Goal: Communication & Community: Answer question/provide support

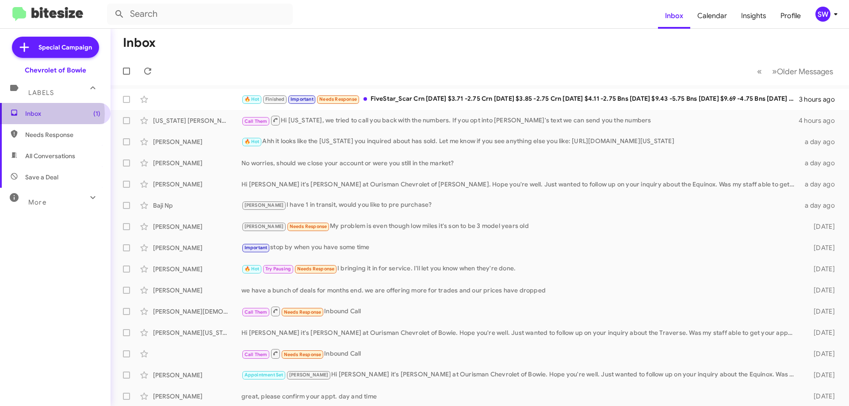
click at [38, 114] on span "Inbox (1)" at bounding box center [62, 113] width 75 height 9
click at [37, 138] on span "Needs Response" at bounding box center [62, 134] width 75 height 9
type input "in:needs-response"
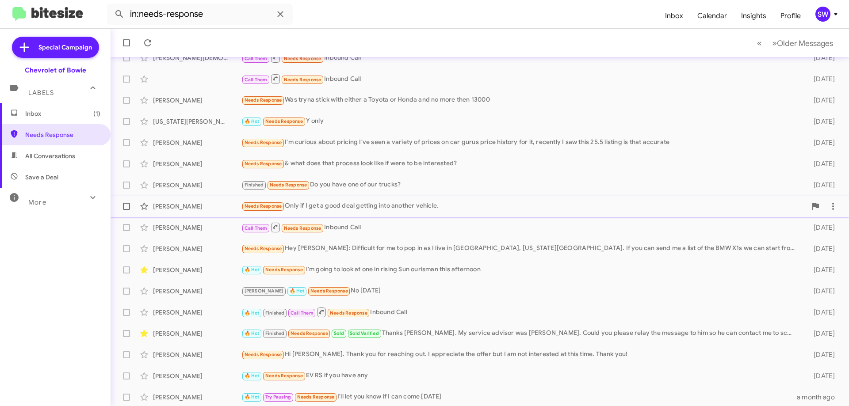
scroll to position [107, 0]
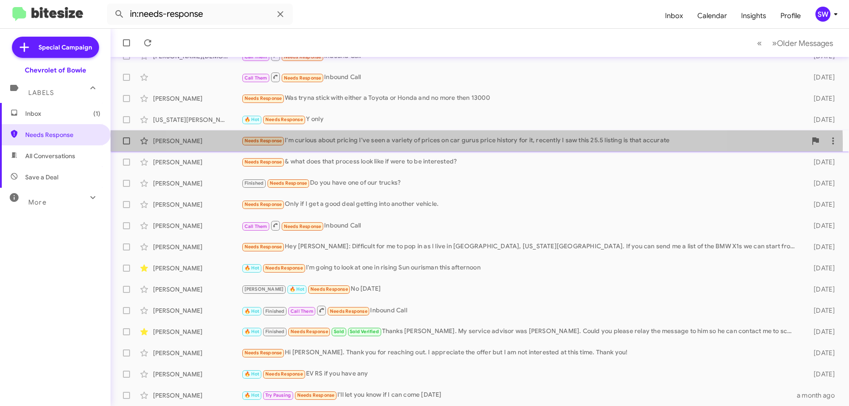
drag, startPoint x: 448, startPoint y: 145, endPoint x: 467, endPoint y: 146, distance: 19.5
click at [448, 145] on div "Needs Response I'm curious about pricing I've seen a variety of prices on car g…" at bounding box center [523, 141] width 565 height 10
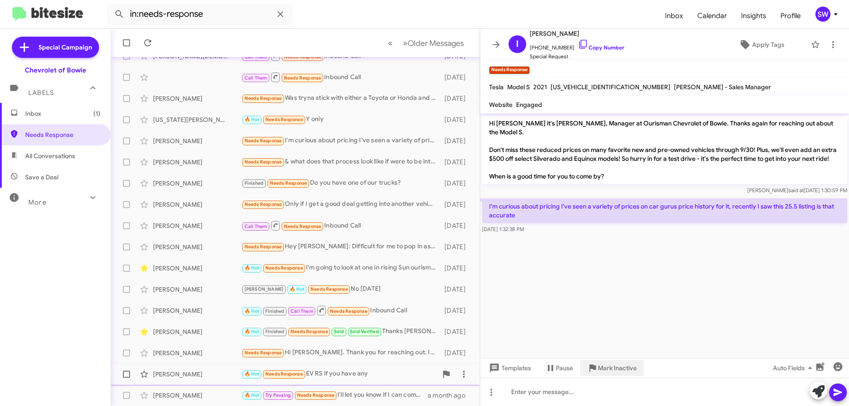
click at [619, 373] on span "Mark Inactive" at bounding box center [617, 368] width 39 height 16
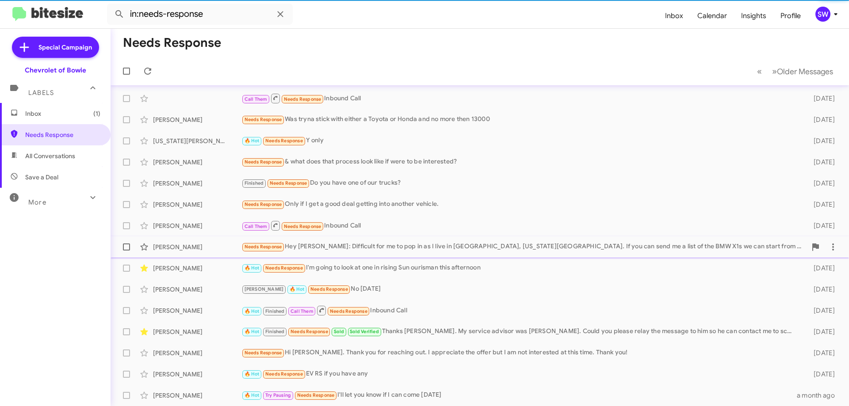
scroll to position [86, 0]
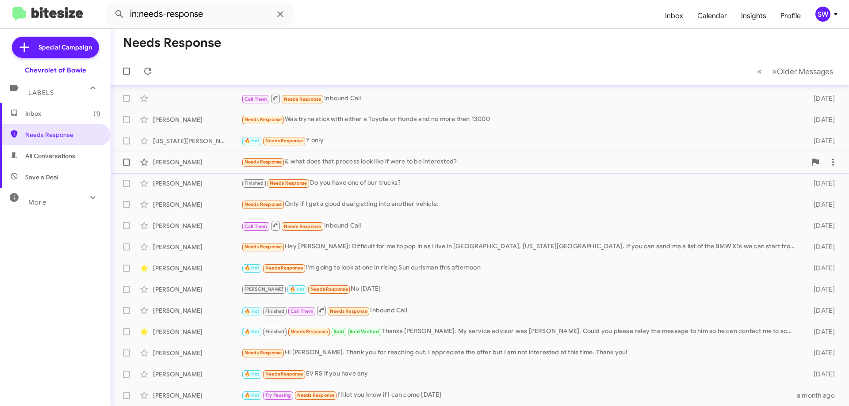
click at [327, 164] on div "Needs Response & what does that process look like if were to be interested?" at bounding box center [523, 162] width 565 height 10
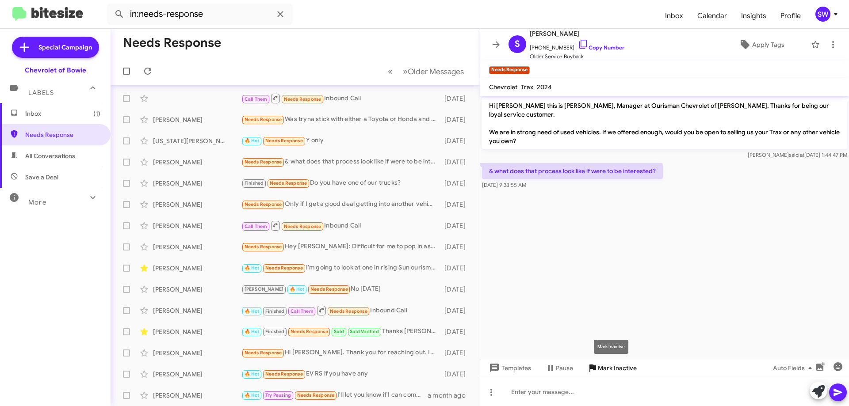
click at [610, 372] on span "Mark Inactive" at bounding box center [617, 368] width 39 height 16
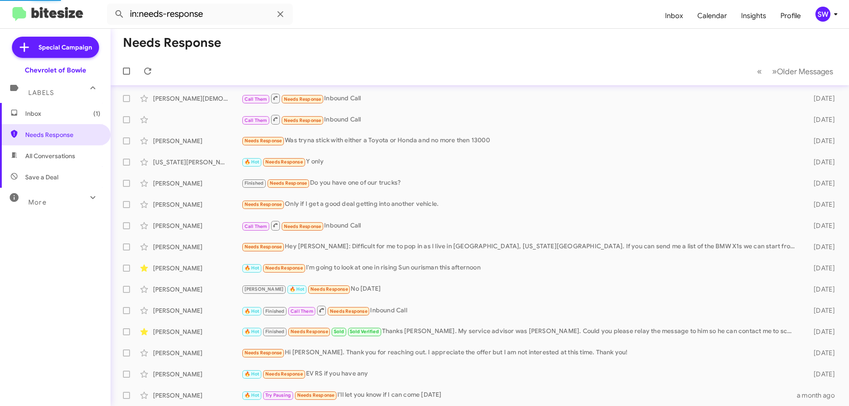
scroll to position [65, 0]
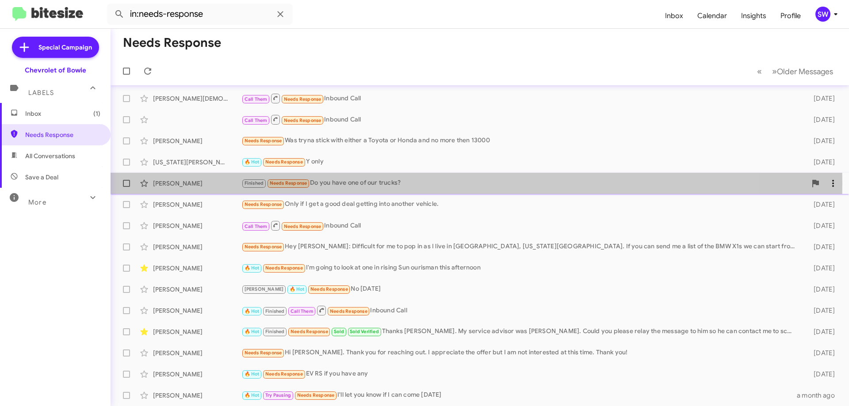
drag, startPoint x: 351, startPoint y: 183, endPoint x: 461, endPoint y: 188, distance: 110.1
click at [353, 183] on div "Finished Needs Response Do you have one of our trucks?" at bounding box center [523, 183] width 565 height 10
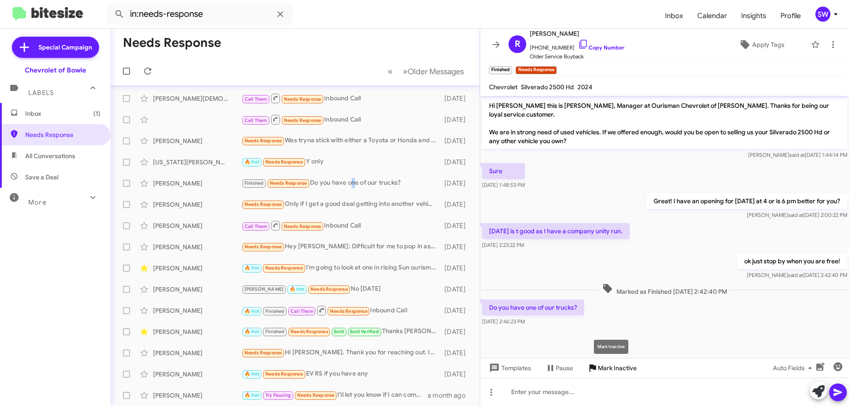
click at [613, 368] on span "Mark Inactive" at bounding box center [617, 368] width 39 height 16
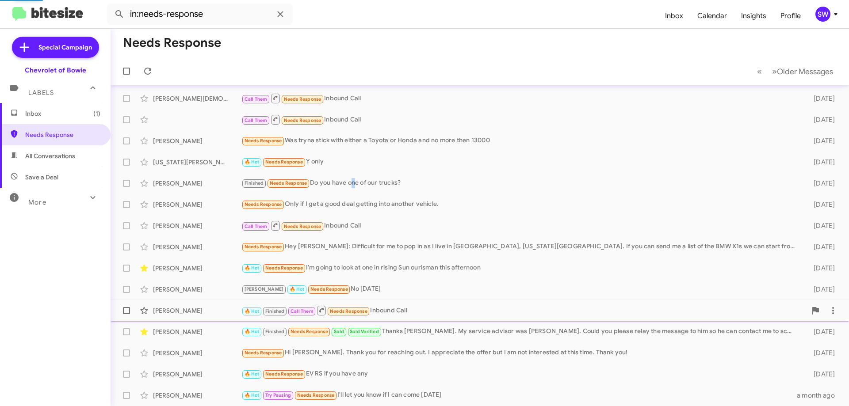
scroll to position [43, 0]
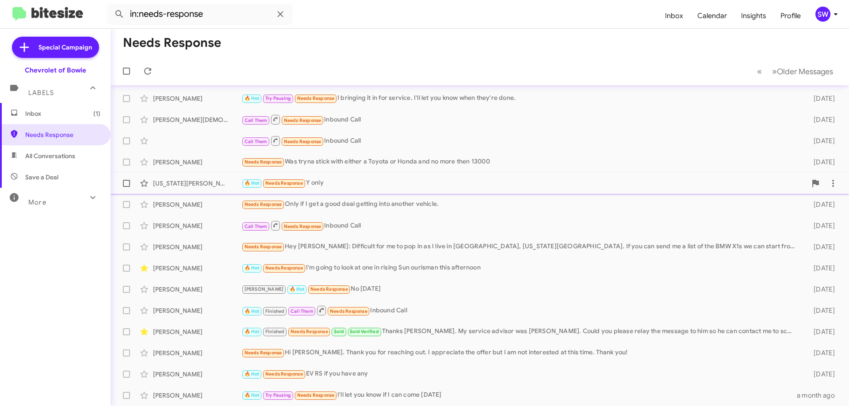
click at [357, 183] on div "🔥 Hot Needs Response Y only" at bounding box center [523, 183] width 565 height 10
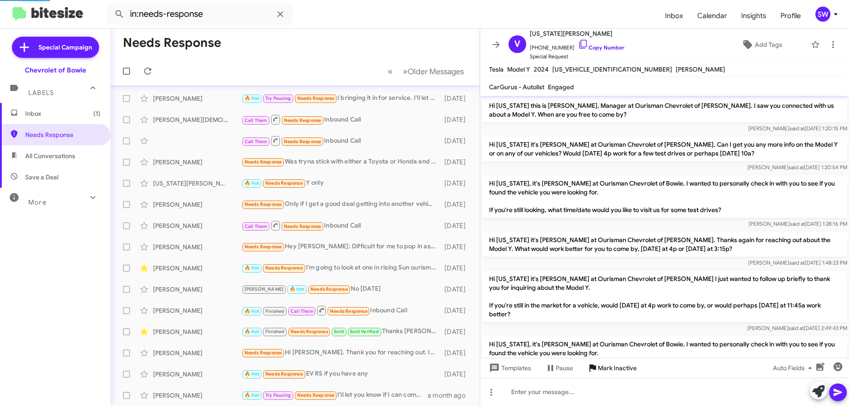
scroll to position [940, 0]
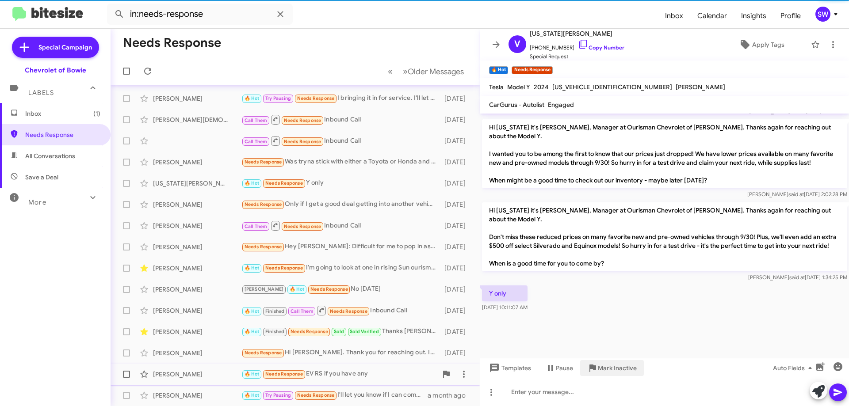
click at [601, 366] on span "Mark Inactive" at bounding box center [617, 368] width 39 height 16
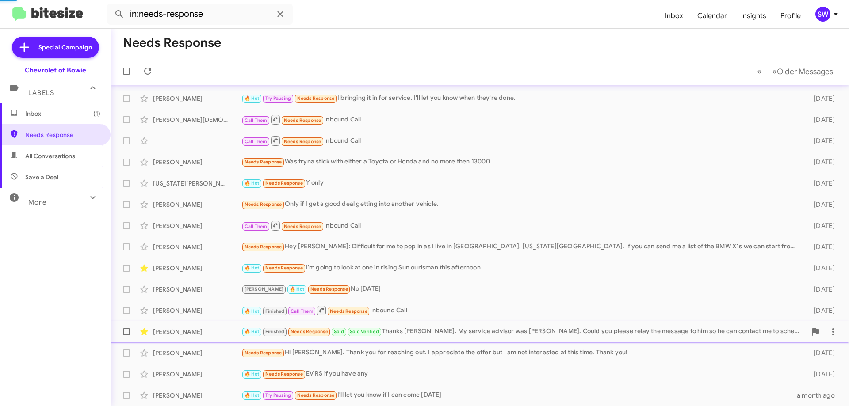
scroll to position [22, 0]
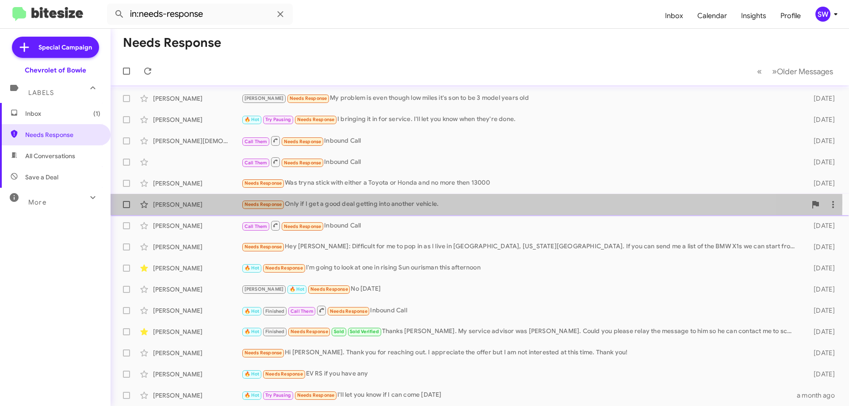
drag, startPoint x: 360, startPoint y: 202, endPoint x: 367, endPoint y: 202, distance: 7.1
click at [360, 202] on div "Needs Response Only if I get a good deal getting into another vehicle." at bounding box center [523, 204] width 565 height 10
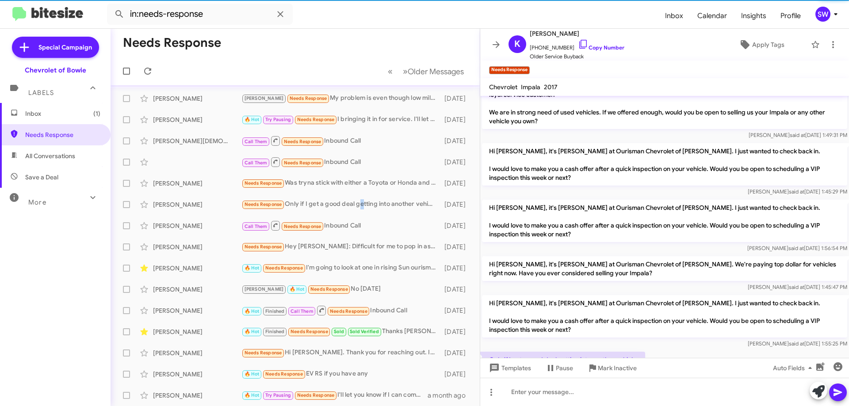
scroll to position [55, 0]
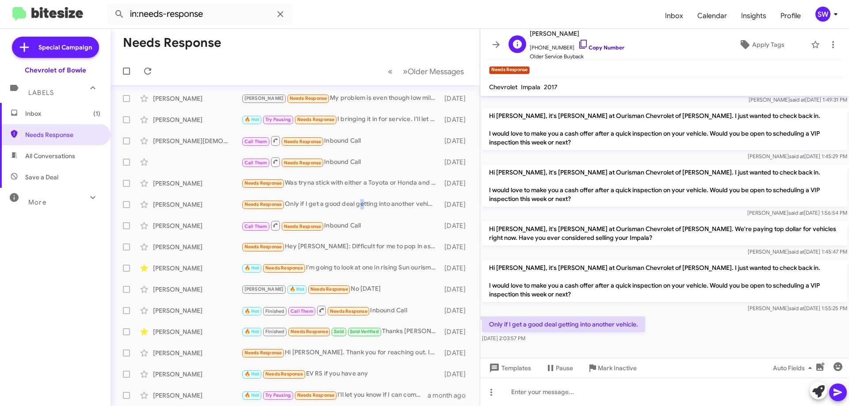
click at [579, 40] on icon at bounding box center [583, 44] width 8 height 9
drag, startPoint x: 628, startPoint y: 321, endPoint x: 494, endPoint y: 324, distance: 133.5
click at [489, 327] on p "Only if I get a good deal getting into another vehicle." at bounding box center [563, 324] width 163 height 16
click at [615, 368] on span "Mark Inactive" at bounding box center [617, 368] width 39 height 16
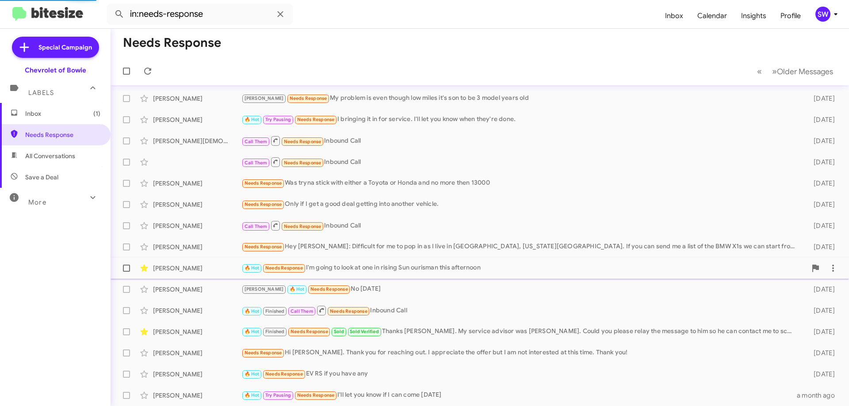
scroll to position [1, 0]
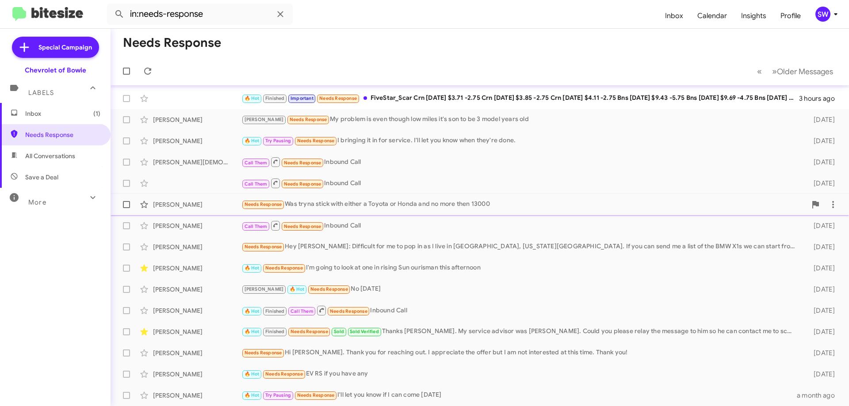
drag, startPoint x: 358, startPoint y: 206, endPoint x: 397, endPoint y: 213, distance: 40.3
click at [358, 205] on div "Needs Response Was tryna stick with either a Toyota or Honda and no more then 1…" at bounding box center [523, 204] width 565 height 10
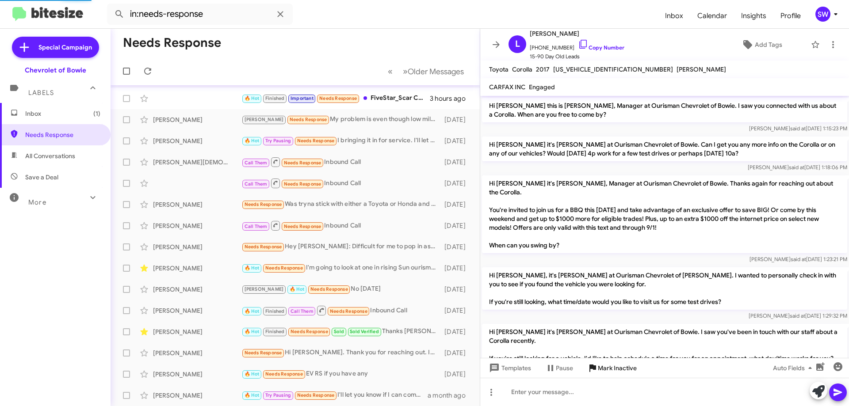
scroll to position [602, 0]
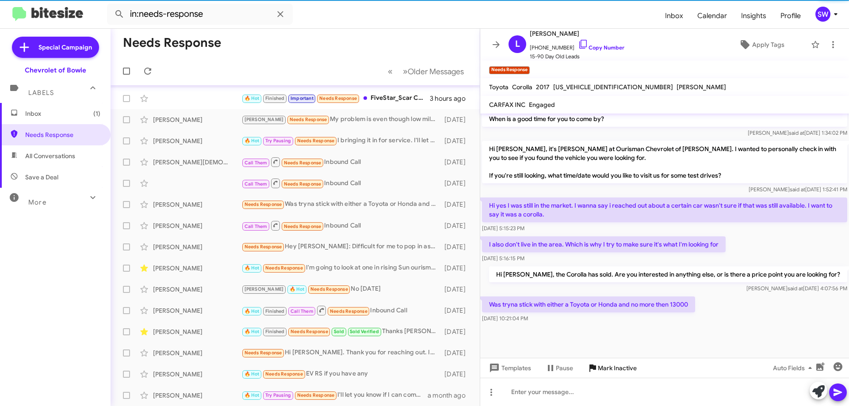
drag, startPoint x: 601, startPoint y: 362, endPoint x: 562, endPoint y: 324, distance: 54.7
click at [600, 362] on span "Mark Inactive" at bounding box center [617, 368] width 39 height 16
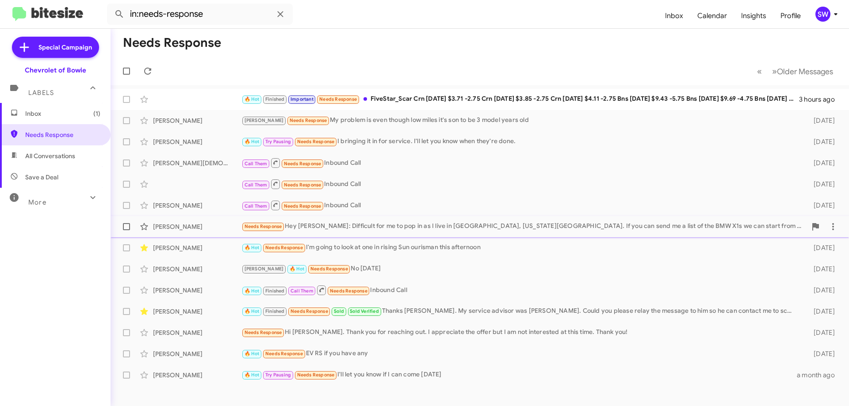
drag, startPoint x: 385, startPoint y: 228, endPoint x: 396, endPoint y: 228, distance: 10.2
click at [396, 228] on div "Needs Response Hey [PERSON_NAME]: Difficult for me to pop in as I live in [GEOG…" at bounding box center [523, 226] width 565 height 10
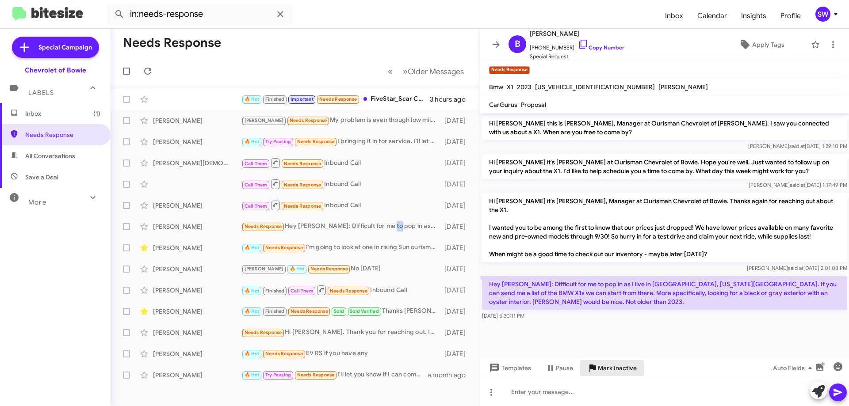
click at [613, 366] on span "Mark Inactive" at bounding box center [617, 368] width 39 height 16
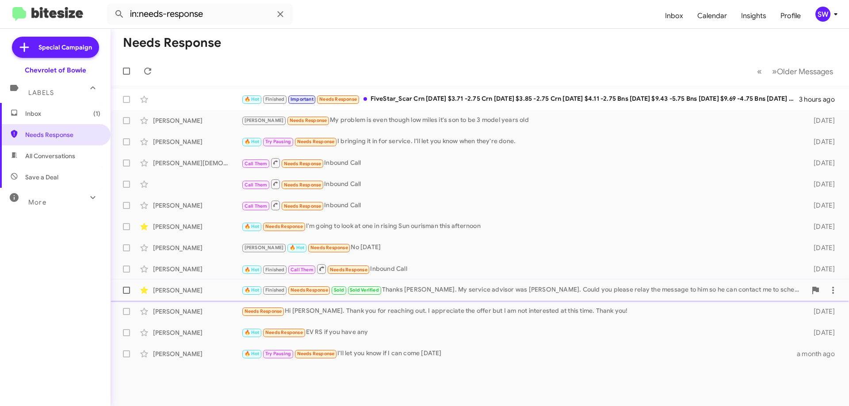
click at [422, 293] on div "🔥 Hot Finished Needs Response Sold Sold Verified Thanks [PERSON_NAME]. My servi…" at bounding box center [523, 290] width 565 height 10
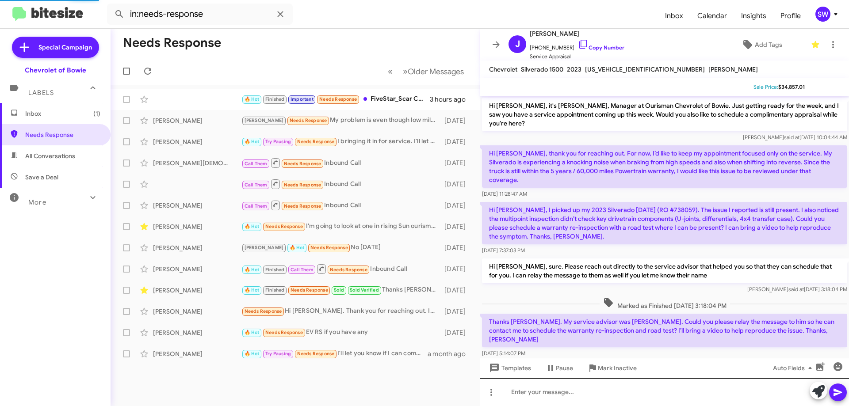
scroll to position [43, 0]
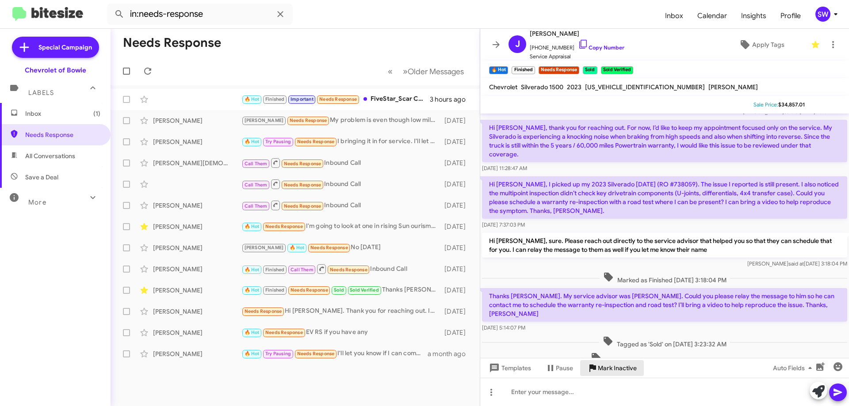
click at [608, 367] on span "Mark Inactive" at bounding box center [617, 368] width 39 height 16
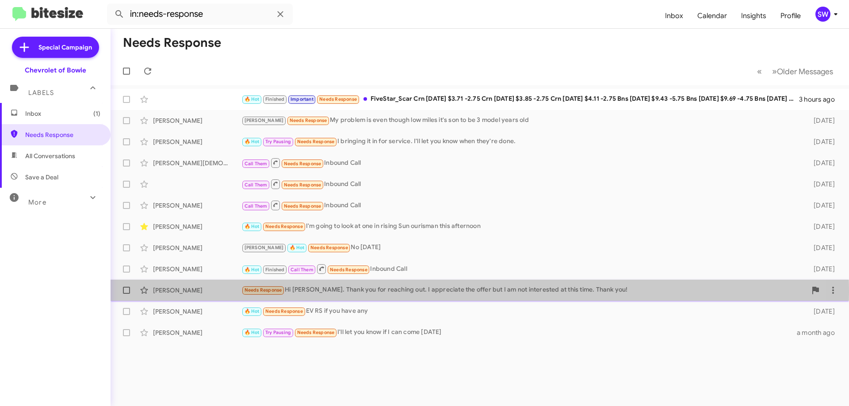
drag, startPoint x: 388, startPoint y: 292, endPoint x: 476, endPoint y: 293, distance: 88.4
click at [390, 289] on div "Needs Response Hi [PERSON_NAME]. Thank you for reaching out. I appreciate the o…" at bounding box center [523, 290] width 565 height 10
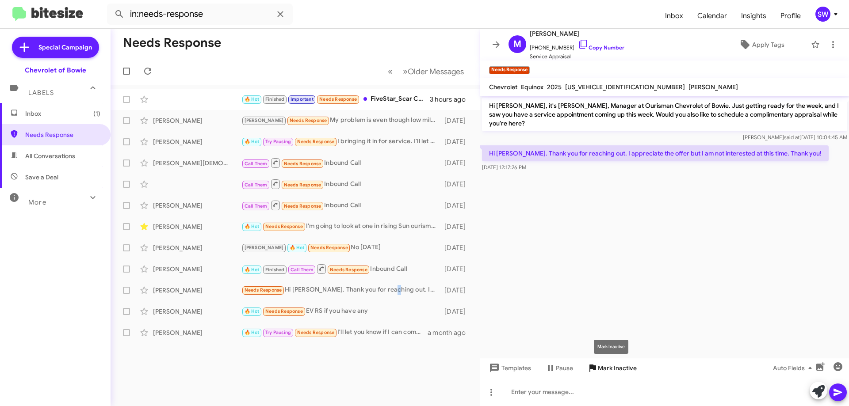
click at [599, 362] on span "Mark Inactive" at bounding box center [617, 368] width 39 height 16
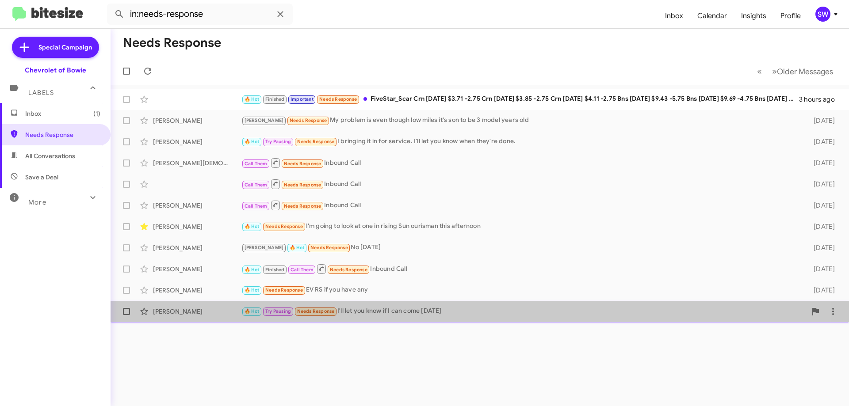
drag, startPoint x: 391, startPoint y: 307, endPoint x: 477, endPoint y: 304, distance: 86.2
click at [395, 307] on div "🔥 Hot Try Pausing Needs Response I'll let you know if I can come [DATE]" at bounding box center [523, 311] width 565 height 10
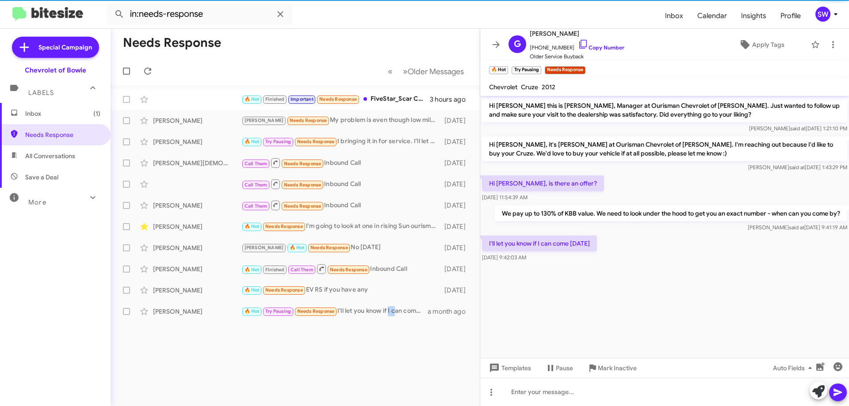
click at [590, 361] on span "Mark Inactive" at bounding box center [611, 368] width 49 height 16
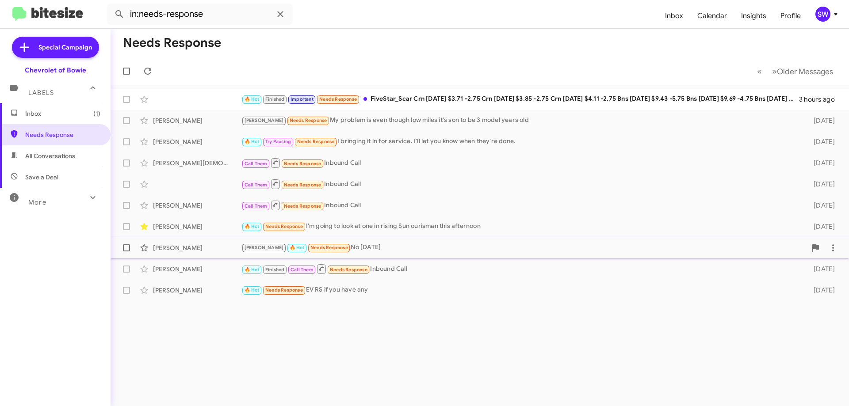
click at [373, 253] on div "[PERSON_NAME] 🔥 Hot Needs Response No [DATE]" at bounding box center [523, 248] width 565 height 10
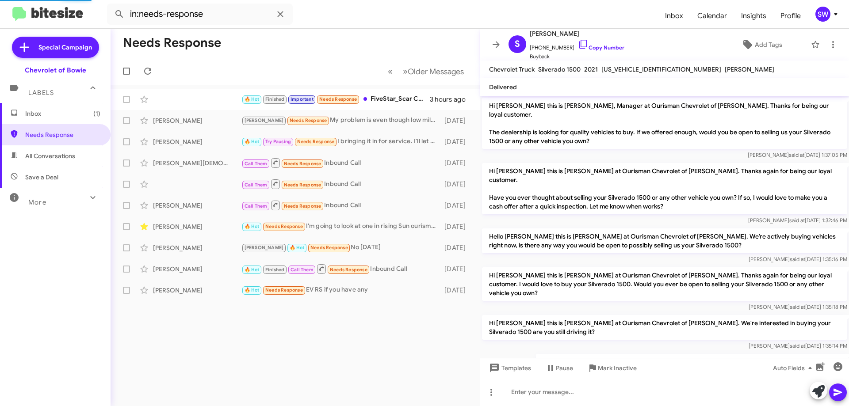
scroll to position [203, 0]
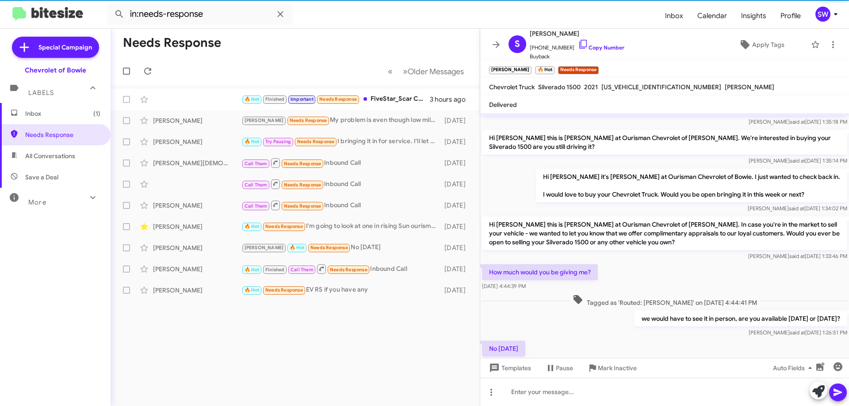
click at [608, 363] on span "Mark Inactive" at bounding box center [617, 368] width 39 height 16
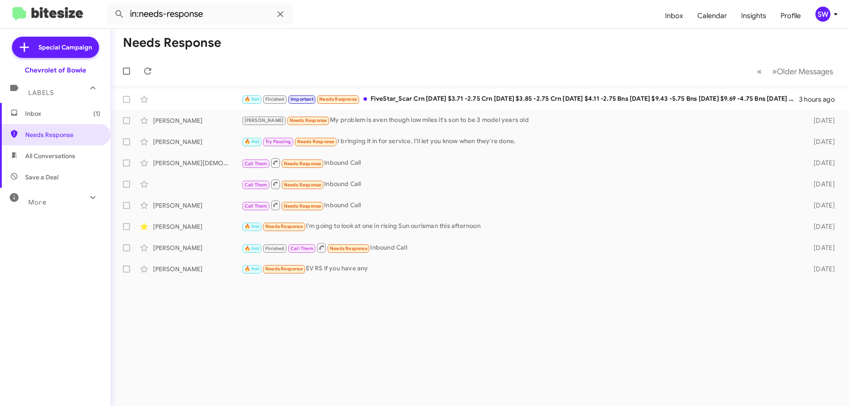
drag, startPoint x: 31, startPoint y: 114, endPoint x: 67, endPoint y: 110, distance: 35.6
click at [32, 114] on span "Inbox (1)" at bounding box center [62, 113] width 75 height 9
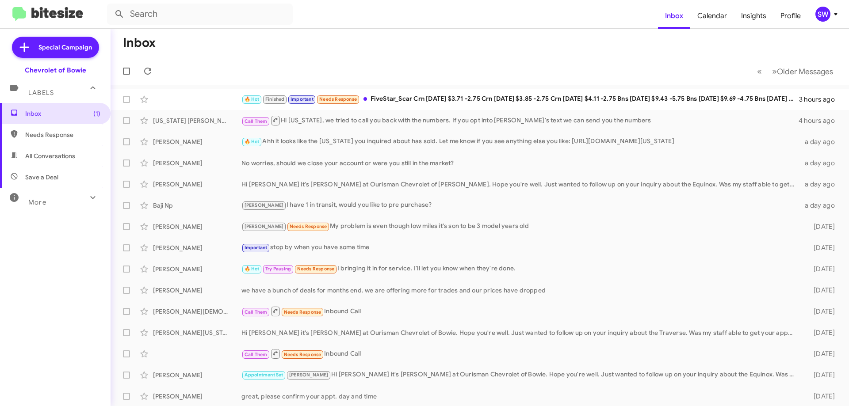
click at [32, 160] on span "All Conversations" at bounding box center [55, 155] width 110 height 21
type input "in:all-conversations"
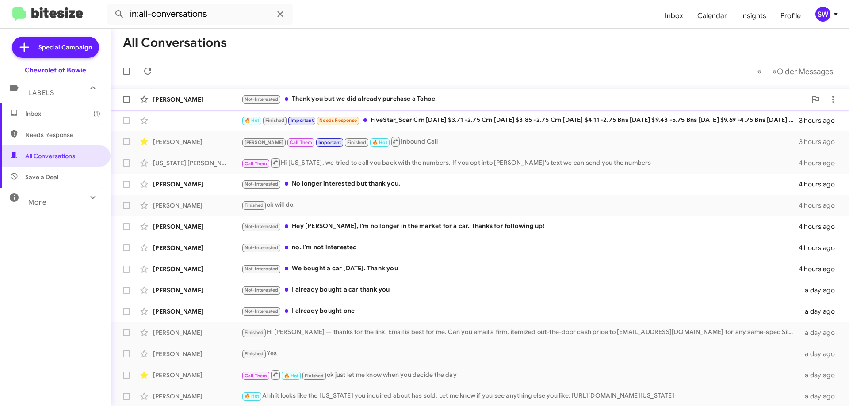
click at [373, 102] on div "Not-Interested Thank you but we did already purchase a Tahoe." at bounding box center [523, 99] width 565 height 10
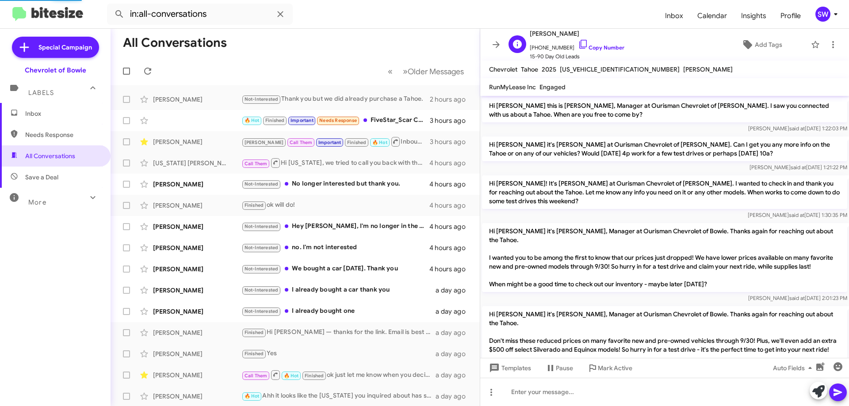
scroll to position [277, 0]
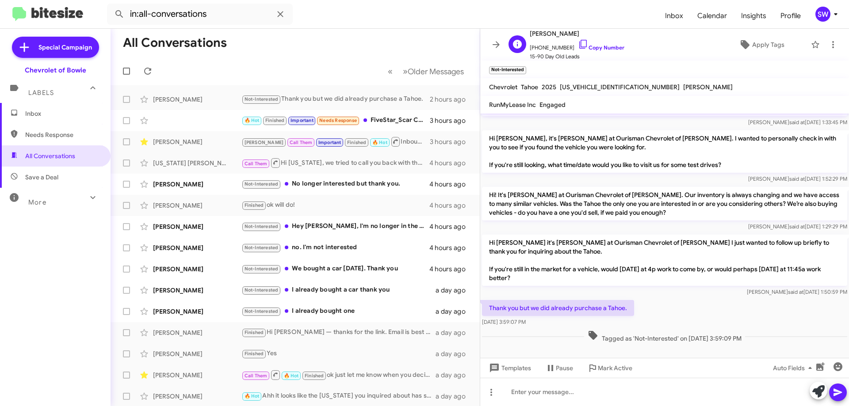
drag, startPoint x: 574, startPoint y: 45, endPoint x: 596, endPoint y: 51, distance: 23.4
click at [578, 45] on icon at bounding box center [583, 44] width 11 height 11
drag, startPoint x: 322, startPoint y: 186, endPoint x: 327, endPoint y: 183, distance: 6.1
click at [322, 186] on div "Not-Interested No longer interested but thank you." at bounding box center [339, 184] width 196 height 10
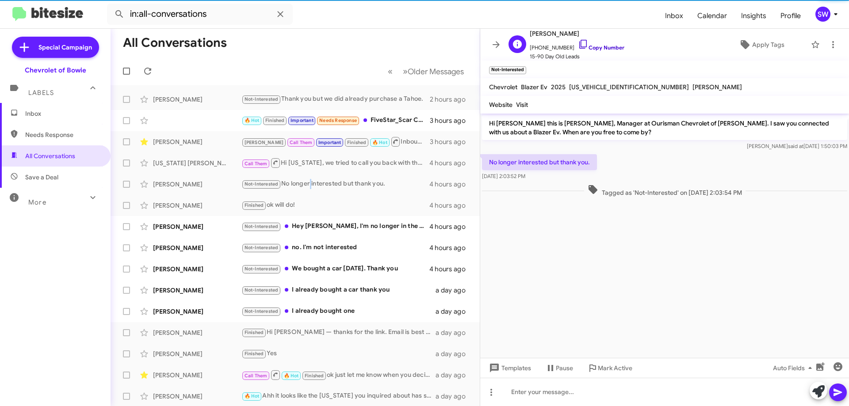
click at [578, 43] on icon at bounding box center [583, 44] width 11 height 11
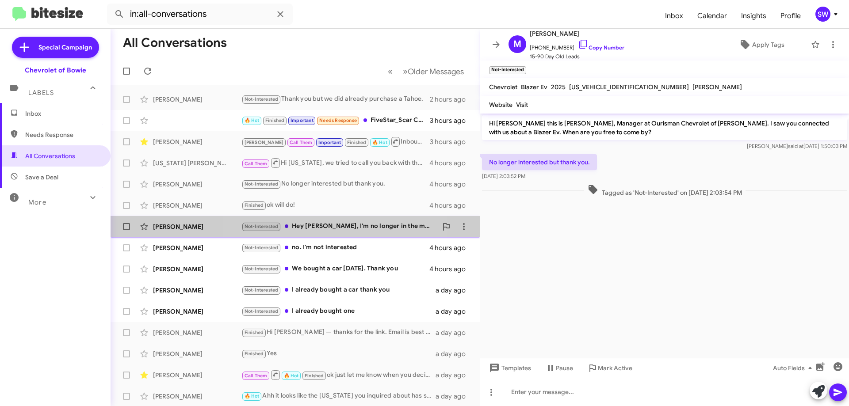
click at [340, 227] on div "Not-Interested Hey [PERSON_NAME], I'm no longer in the market for a car. Thanks…" at bounding box center [339, 226] width 196 height 10
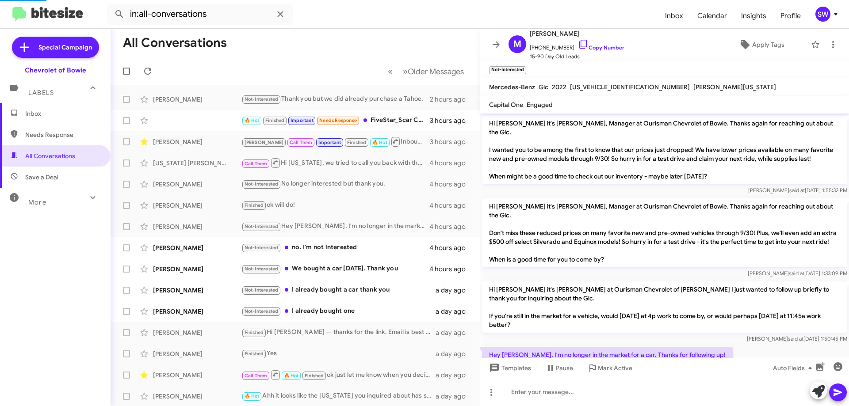
scroll to position [53, 0]
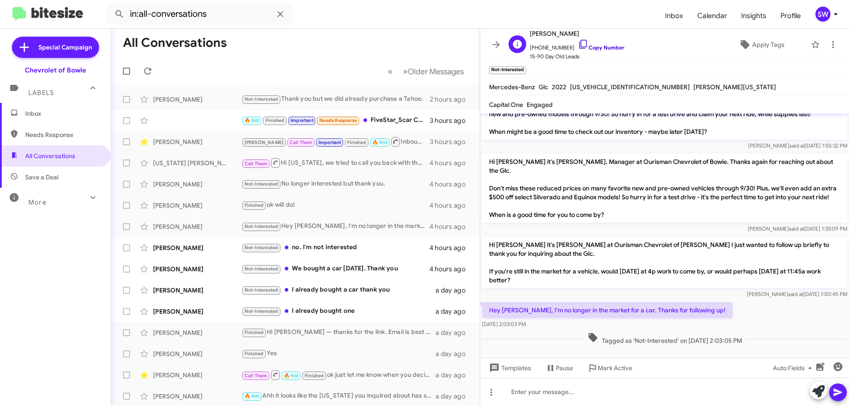
click at [578, 45] on icon at bounding box center [583, 44] width 11 height 11
drag, startPoint x: 330, startPoint y: 247, endPoint x: 381, endPoint y: 248, distance: 50.8
click at [330, 247] on div "Not-Interested no. I'm not interested" at bounding box center [339, 248] width 196 height 10
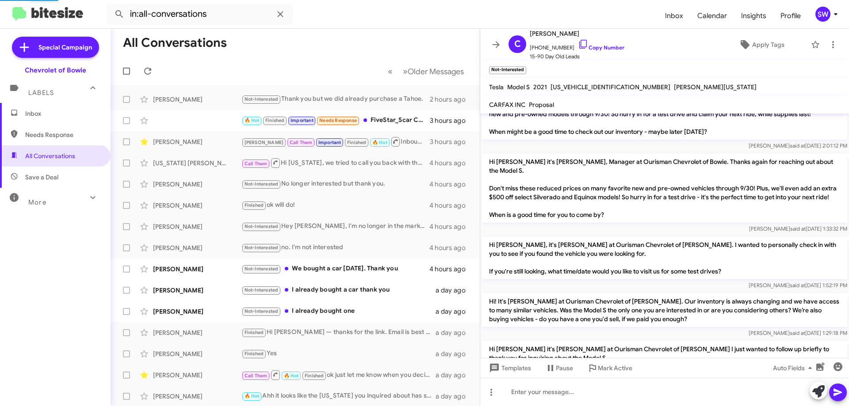
scroll to position [171, 0]
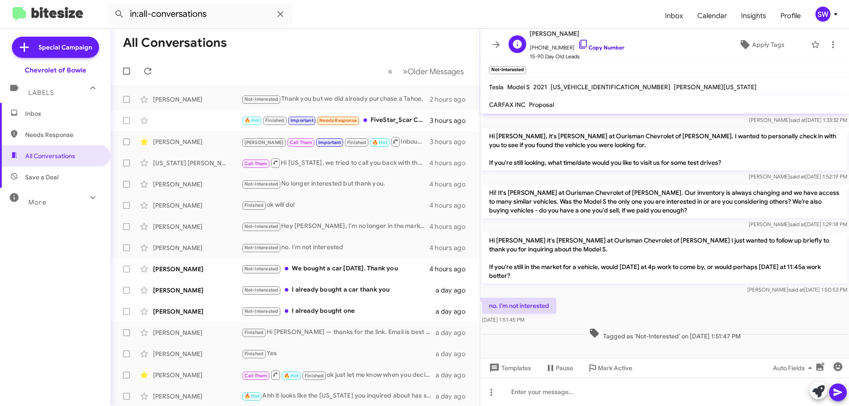
click at [578, 46] on icon at bounding box center [583, 44] width 11 height 11
drag, startPoint x: 314, startPoint y: 268, endPoint x: 417, endPoint y: 247, distance: 105.1
click at [316, 267] on div "Not-Interested We bought a car [DATE]. Thank you" at bounding box center [335, 269] width 188 height 10
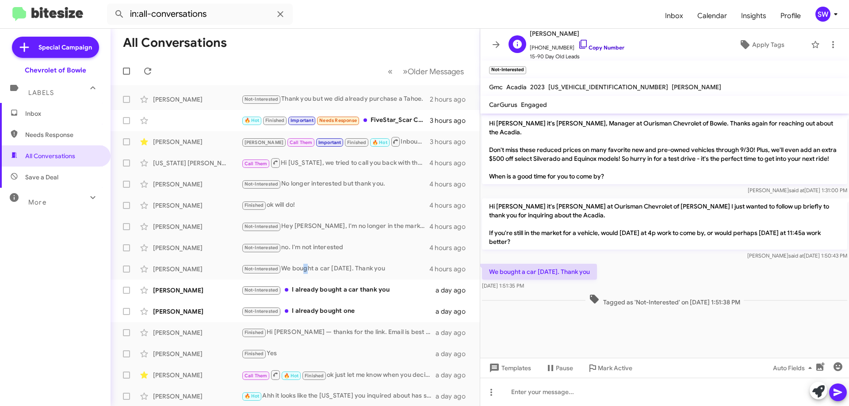
drag, startPoint x: 578, startPoint y: 42, endPoint x: 583, endPoint y: 44, distance: 6.3
click at [578, 42] on icon at bounding box center [583, 44] width 11 height 11
drag, startPoint x: 325, startPoint y: 182, endPoint x: 366, endPoint y: 186, distance: 40.9
click at [326, 182] on div "Not-Interested No longer interested but thank you." at bounding box center [339, 184] width 196 height 10
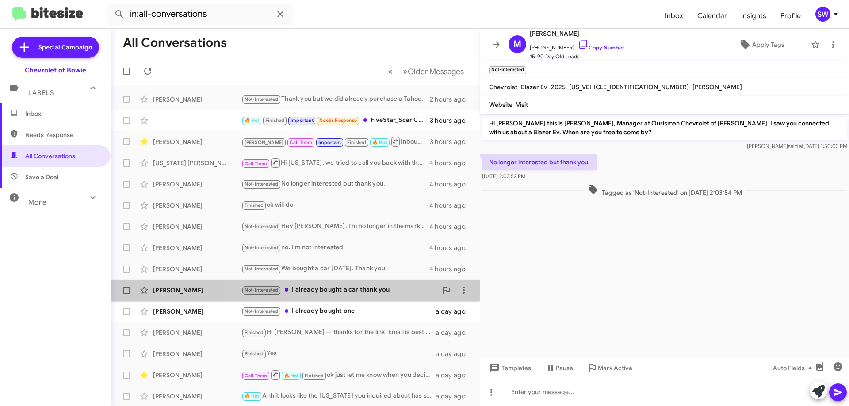
drag, startPoint x: 324, startPoint y: 288, endPoint x: 411, endPoint y: 280, distance: 86.5
click at [327, 287] on div "Not-Interested I already bought a car thank you" at bounding box center [339, 290] width 196 height 10
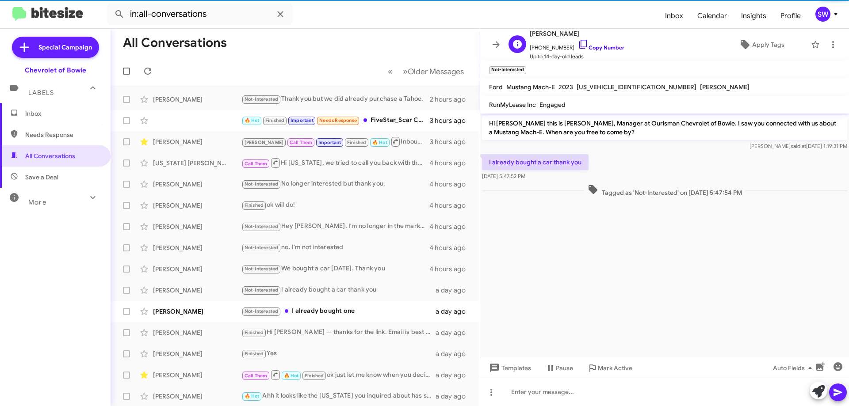
drag, startPoint x: 577, startPoint y: 44, endPoint x: 582, endPoint y: 45, distance: 5.3
click at [578, 45] on icon at bounding box center [583, 44] width 11 height 11
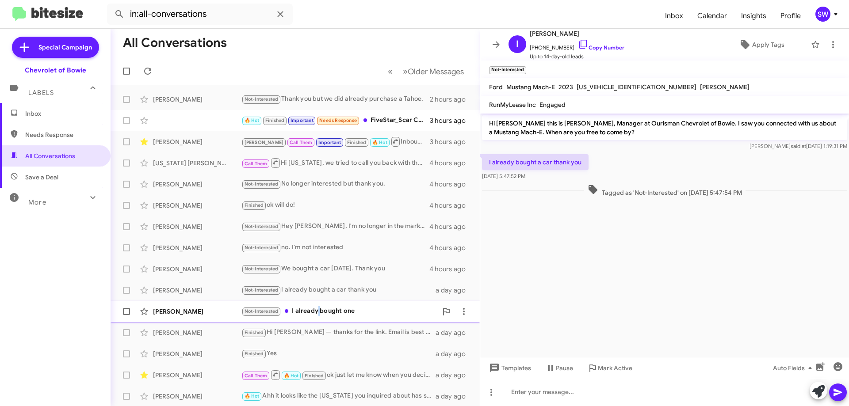
drag, startPoint x: 318, startPoint y: 308, endPoint x: 335, endPoint y: 305, distance: 17.4
click at [328, 307] on div "Not-Interested I already bought one" at bounding box center [339, 311] width 196 height 10
click at [578, 44] on icon at bounding box center [583, 44] width 11 height 11
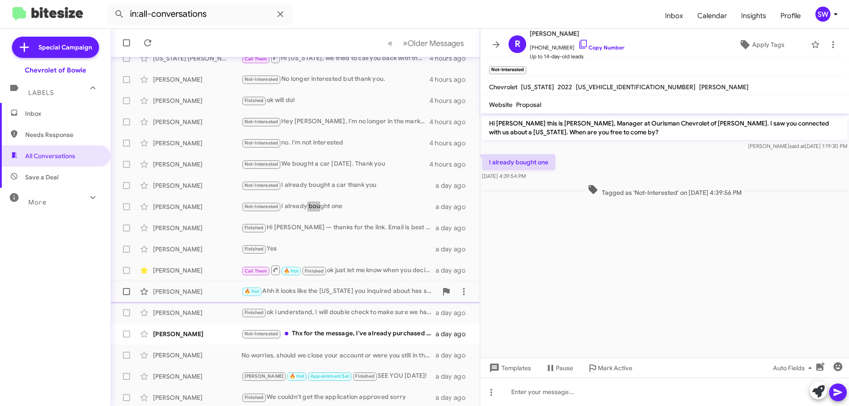
scroll to position [107, 0]
drag, startPoint x: 343, startPoint y: 328, endPoint x: 412, endPoint y: 318, distance: 70.6
click at [347, 327] on div "Not-Interested Thx for the message, I've already purchased another truck." at bounding box center [338, 332] width 194 height 10
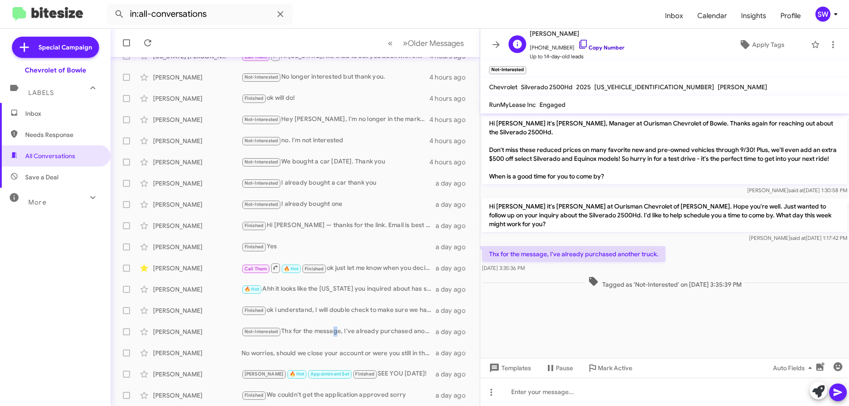
click at [579, 46] on icon at bounding box center [583, 44] width 8 height 9
click at [34, 115] on span "Inbox" at bounding box center [62, 113] width 75 height 9
